Goal: Understand site structure: Understand site structure

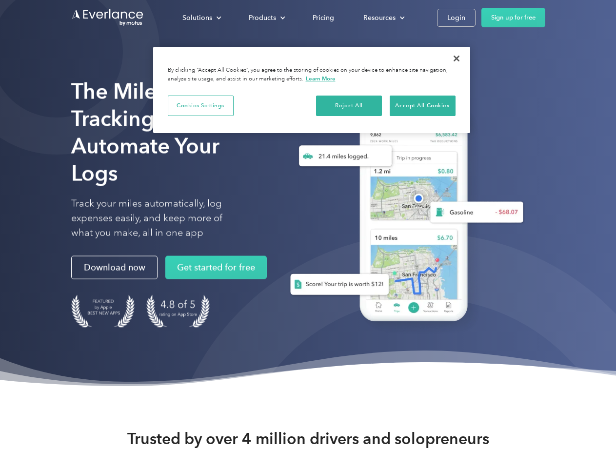
click at [201, 18] on div "Solutions" at bounding box center [197, 18] width 30 height 12
click at [266, 18] on div "Products" at bounding box center [262, 18] width 27 height 12
click at [383, 18] on div "Resources" at bounding box center [379, 18] width 32 height 12
click at [200, 105] on button "Cookies Settings" at bounding box center [201, 106] width 66 height 20
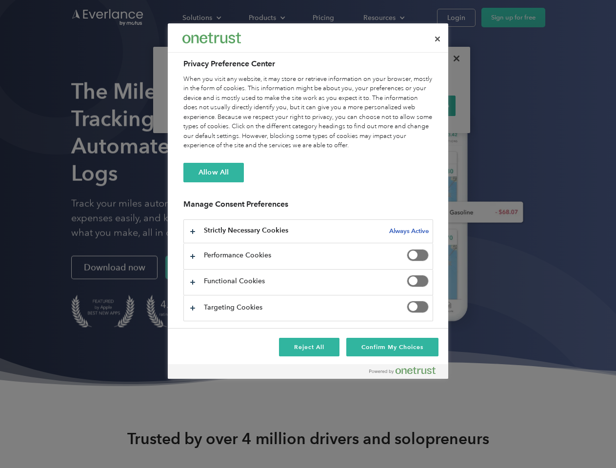
click at [349, 105] on div "When you visit any website, it may store or retrieve information on your browse…" at bounding box center [308, 113] width 250 height 76
click at [422, 105] on div "When you visit any website, it may store or retrieve information on your browse…" at bounding box center [308, 113] width 250 height 76
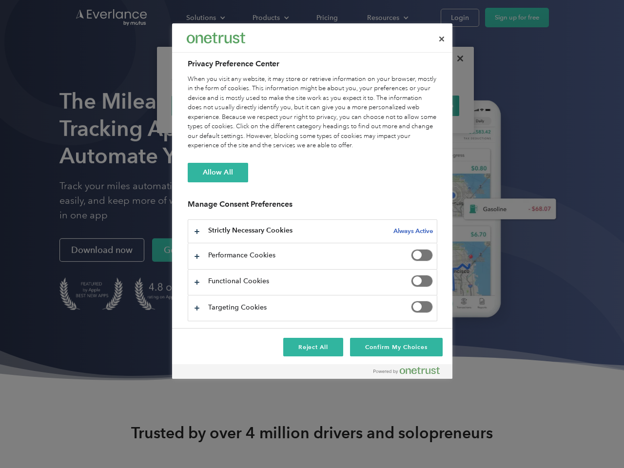
click at [456, 59] on div at bounding box center [312, 234] width 624 height 468
